Goal: Find contact information: Find contact information

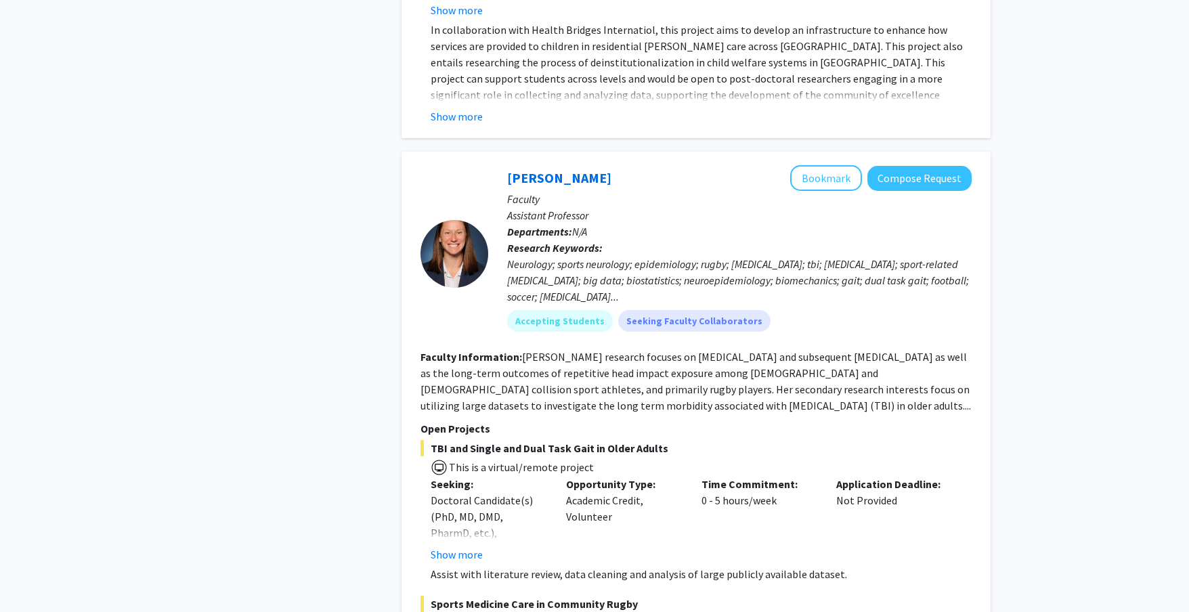
scroll to position [2415, 0]
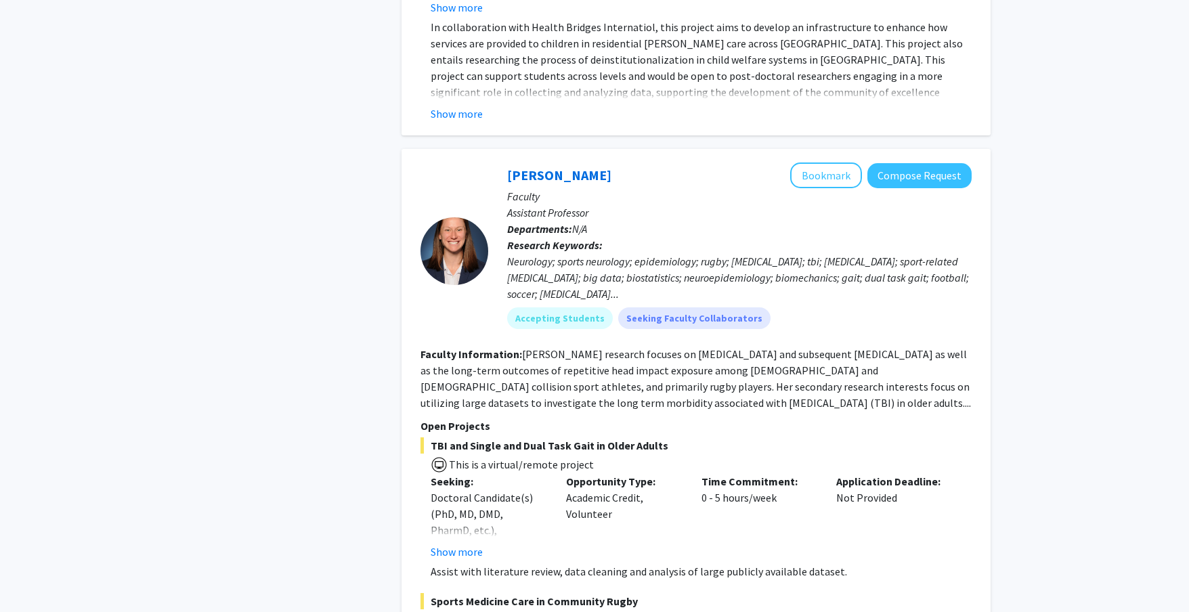
click at [610, 176] on div "Katie Hunzinger Bookmark Compose Request" at bounding box center [739, 176] width 465 height 26
drag, startPoint x: 607, startPoint y: 175, endPoint x: 492, endPoint y: 172, distance: 115.2
click at [492, 172] on div "Katie Hunzinger Bookmark Compose Request Faculty Assistant Professor Department…" at bounding box center [730, 251] width 484 height 177
copy link "Katie Hunzinger"
